Goal: Transaction & Acquisition: Purchase product/service

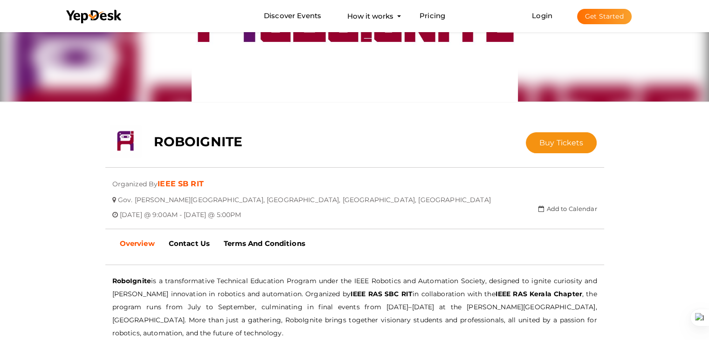
scroll to position [93, 0]
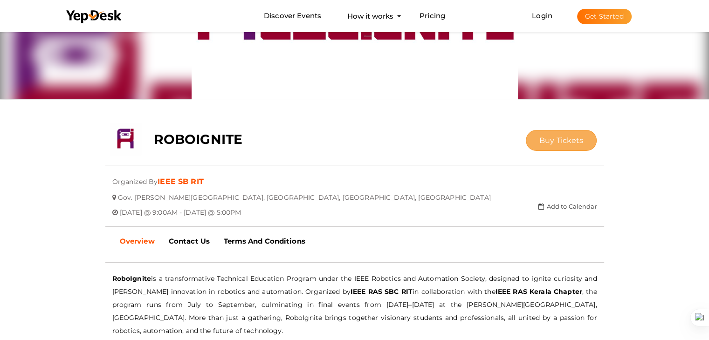
click at [559, 139] on span "Buy Tickets" at bounding box center [562, 140] width 44 height 9
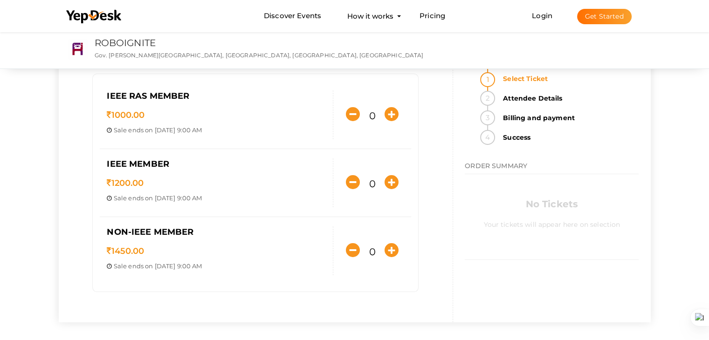
scroll to position [47, 0]
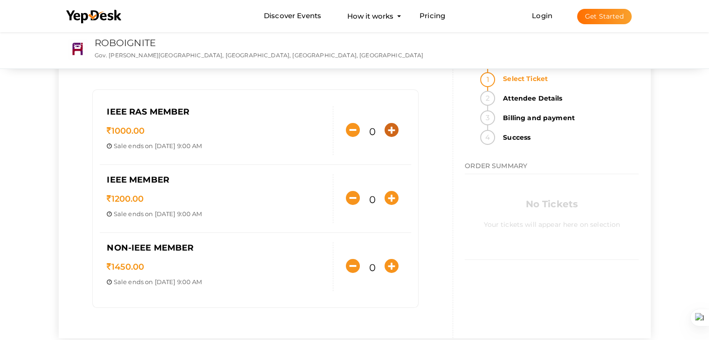
click at [395, 132] on icon "button" at bounding box center [392, 130] width 14 height 14
type input "1"
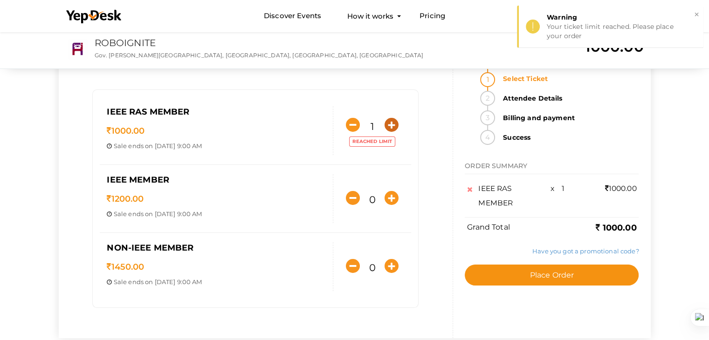
scroll to position [93, 0]
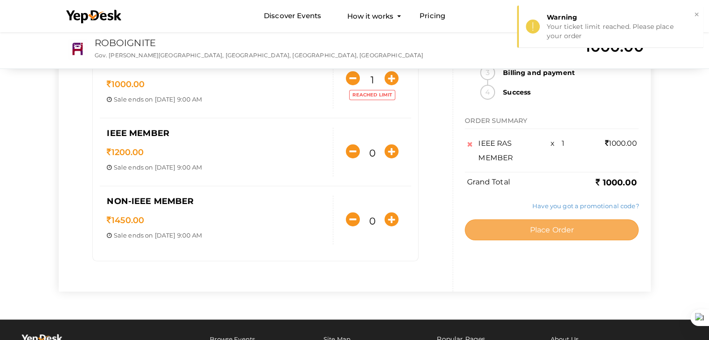
click at [569, 232] on span "Place Order" at bounding box center [552, 230] width 44 height 9
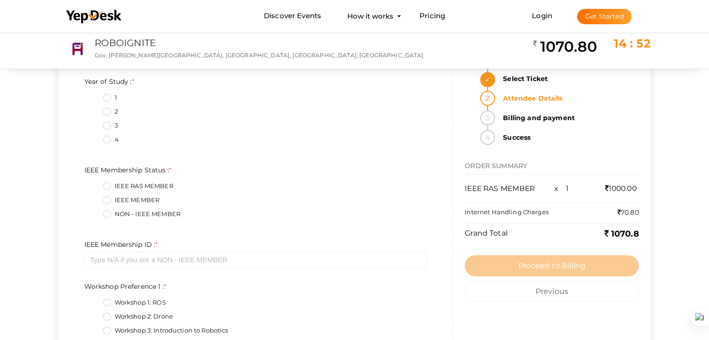
scroll to position [373, 0]
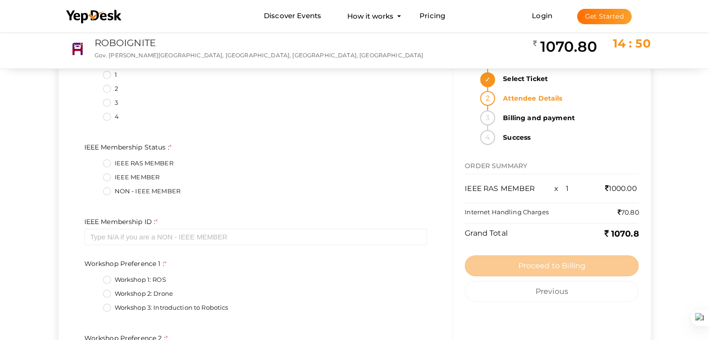
click at [106, 164] on label "IEEE RAS MEMBER" at bounding box center [138, 163] width 70 height 9
click at [94, 161] on Status\+0\+ "IEEE RAS MEMBER" at bounding box center [94, 161] width 0 height 0
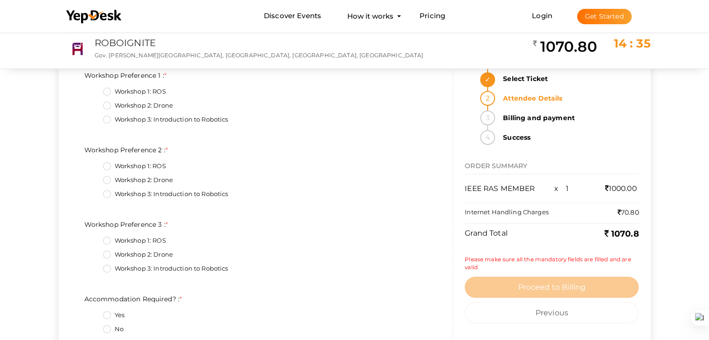
scroll to position [560, 0]
click at [106, 118] on label "Workshop 3: Introduction to Robotics" at bounding box center [165, 121] width 125 height 9
click at [94, 119] on 1\+2\+ "Workshop 3: Introduction to Robotics" at bounding box center [94, 119] width 0 height 0
click at [107, 167] on label "Workshop 1: ROS" at bounding box center [134, 168] width 63 height 9
click at [94, 166] on 2\+0\+ "Workshop 1: ROS" at bounding box center [94, 166] width 0 height 0
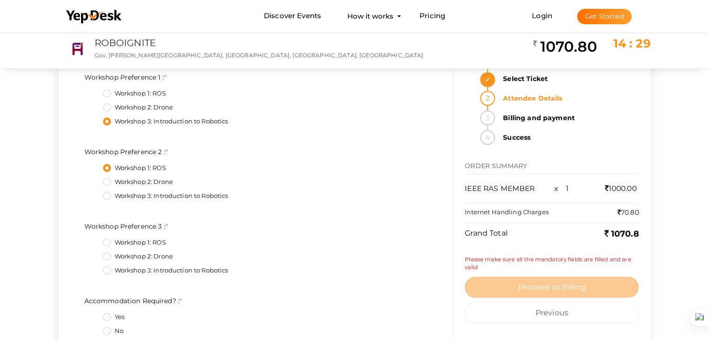
drag, startPoint x: 103, startPoint y: 239, endPoint x: 106, endPoint y: 250, distance: 11.2
click at [103, 239] on label "Workshop 1: ROS" at bounding box center [134, 242] width 63 height 9
click at [94, 240] on 3\+0\+ "Workshop 1: ROS" at bounding box center [94, 240] width 0 height 0
click at [107, 251] on fieldset "Workshop 1: ROS Workshop 2: Drone Workshop 3: Introduction to Robotics" at bounding box center [255, 258] width 343 height 49
click at [107, 252] on label "Workshop 2: Drone" at bounding box center [138, 256] width 70 height 9
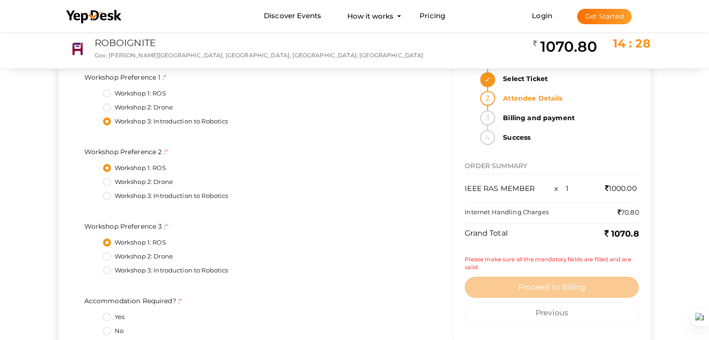
click at [94, 254] on 3\+1\+ "Workshop 2: Drone" at bounding box center [94, 254] width 0 height 0
click at [107, 253] on label "Workshop 2: Drone" at bounding box center [138, 256] width 70 height 9
click at [94, 254] on 3\+1\+ "Workshop 2: Drone" at bounding box center [94, 254] width 0 height 0
click at [103, 237] on fieldset "Workshop 1: ROS Workshop 2: Drone Workshop 3: Introduction to Robotics" at bounding box center [255, 258] width 343 height 49
click at [108, 241] on label "Workshop 1: ROS" at bounding box center [134, 242] width 63 height 9
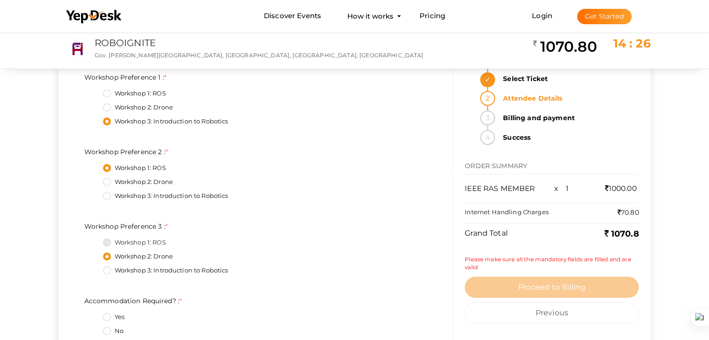
click at [94, 240] on 3\+0\+ "Workshop 1: ROS" at bounding box center [94, 240] width 0 height 0
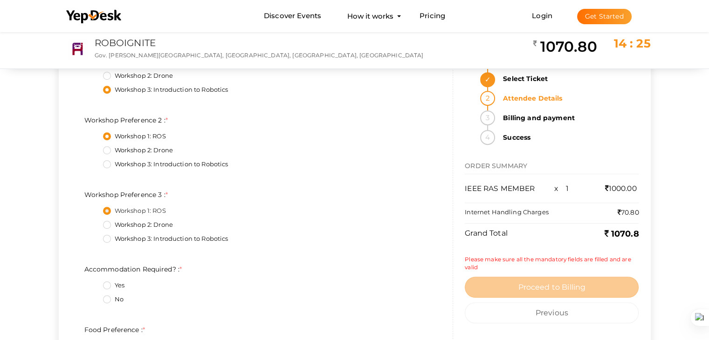
scroll to position [606, 0]
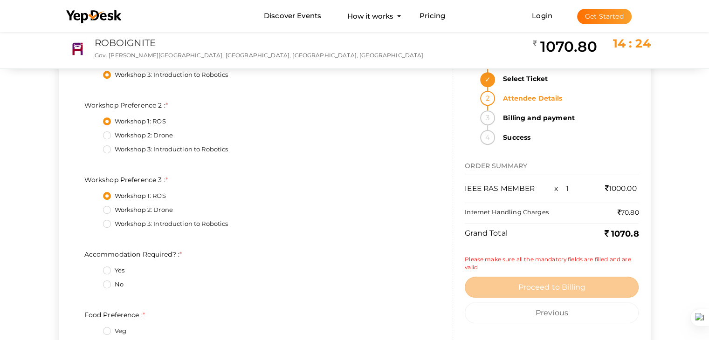
click at [105, 209] on label "Workshop 2: Drone" at bounding box center [138, 210] width 70 height 9
click at [94, 208] on 3\+1\+ "Workshop 2: Drone" at bounding box center [94, 208] width 0 height 0
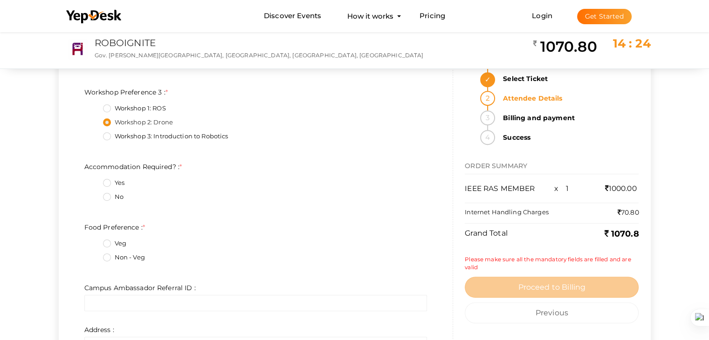
scroll to position [700, 0]
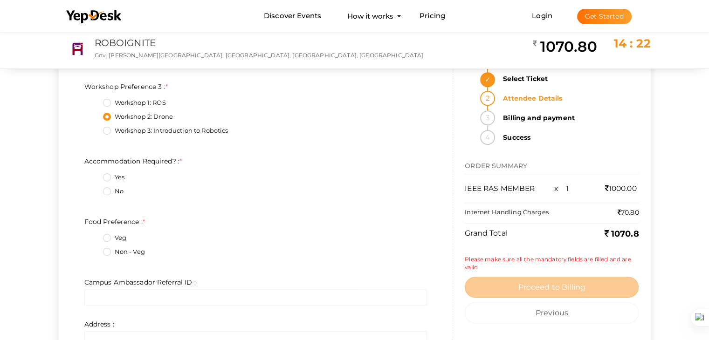
click at [104, 174] on label "Yes" at bounding box center [113, 177] width 21 height 9
click at [94, 175] on Required\?\+0\+ "Yes" at bounding box center [94, 175] width 0 height 0
click at [108, 236] on label "Veg" at bounding box center [114, 238] width 23 height 9
click at [94, 236] on Preference\+0\+ "Veg" at bounding box center [94, 236] width 0 height 0
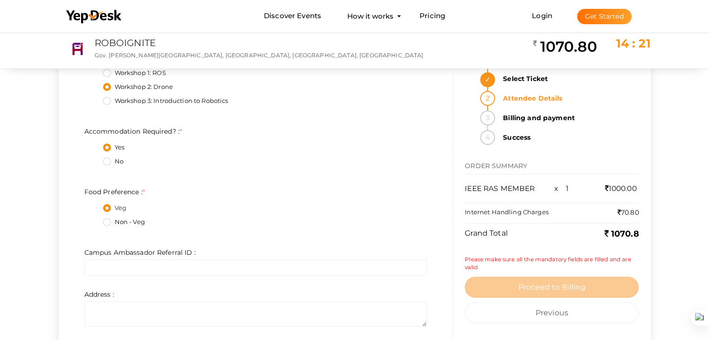
scroll to position [746, 0]
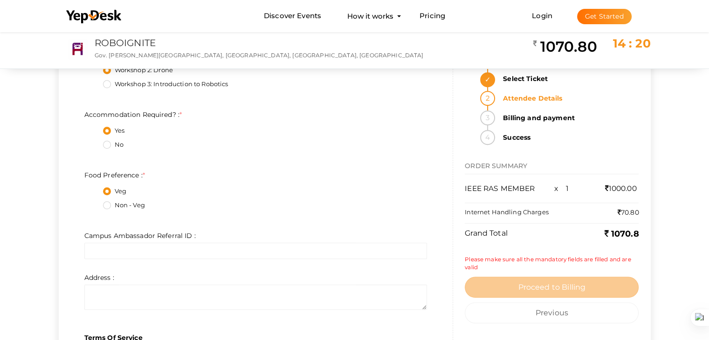
click at [108, 204] on label "Non - Veg" at bounding box center [124, 205] width 42 height 9
click at [94, 203] on Preference\+1\+ "Non - Veg" at bounding box center [94, 203] width 0 height 0
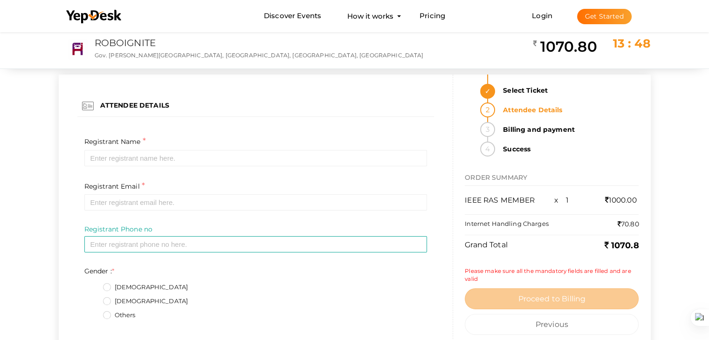
scroll to position [0, 0]
